Goal: Task Accomplishment & Management: Use online tool/utility

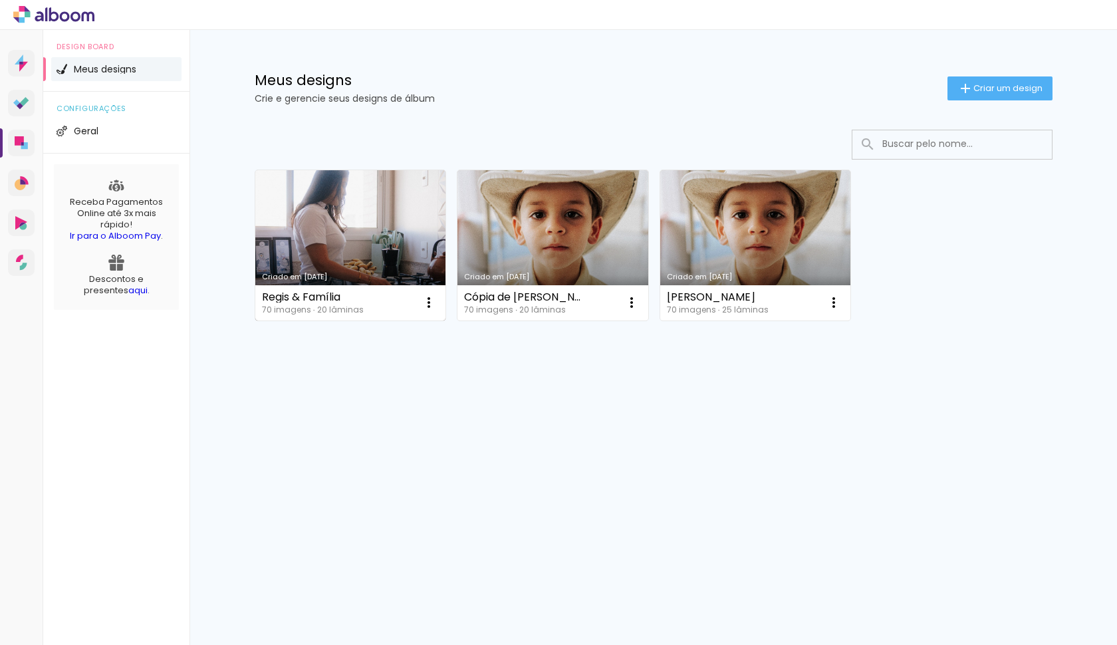
click at [407, 222] on link "Criado em [DATE]" at bounding box center [350, 245] width 191 height 150
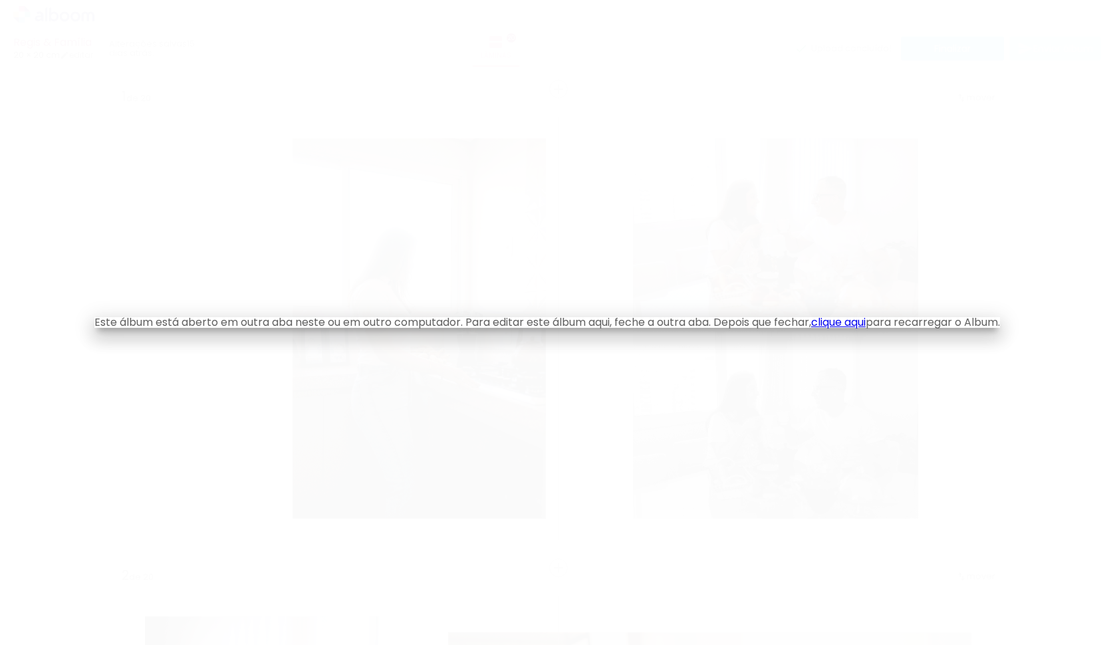
click at [455, 29] on iron-overlay-backdrop at bounding box center [558, 322] width 1117 height 645
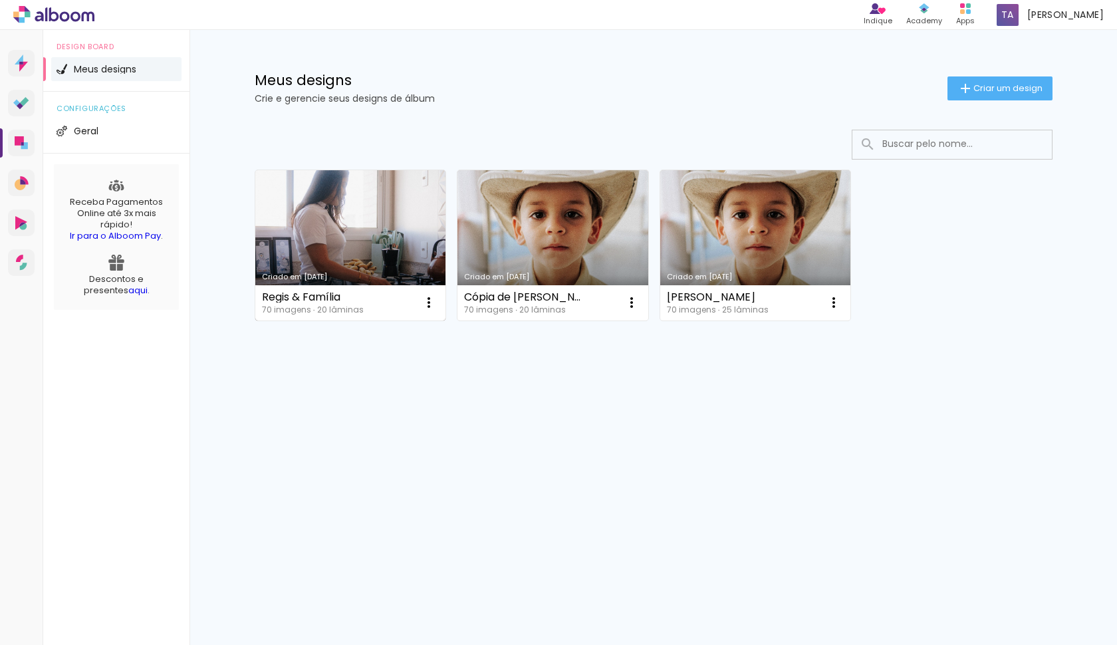
click at [366, 201] on link "Criado em [DATE]" at bounding box center [350, 245] width 191 height 150
